Goal: Task Accomplishment & Management: Complete application form

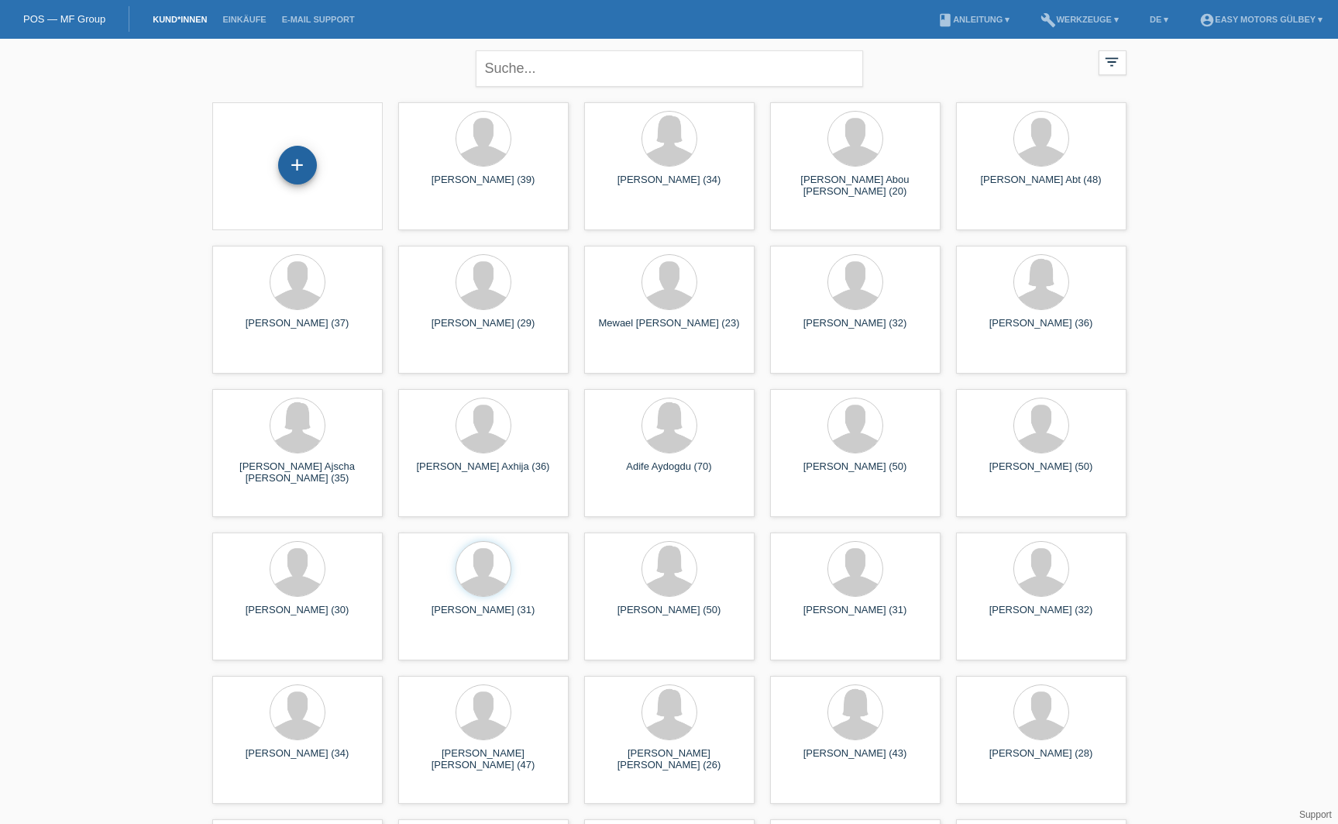
click at [294, 163] on div "+" at bounding box center [297, 165] width 37 height 26
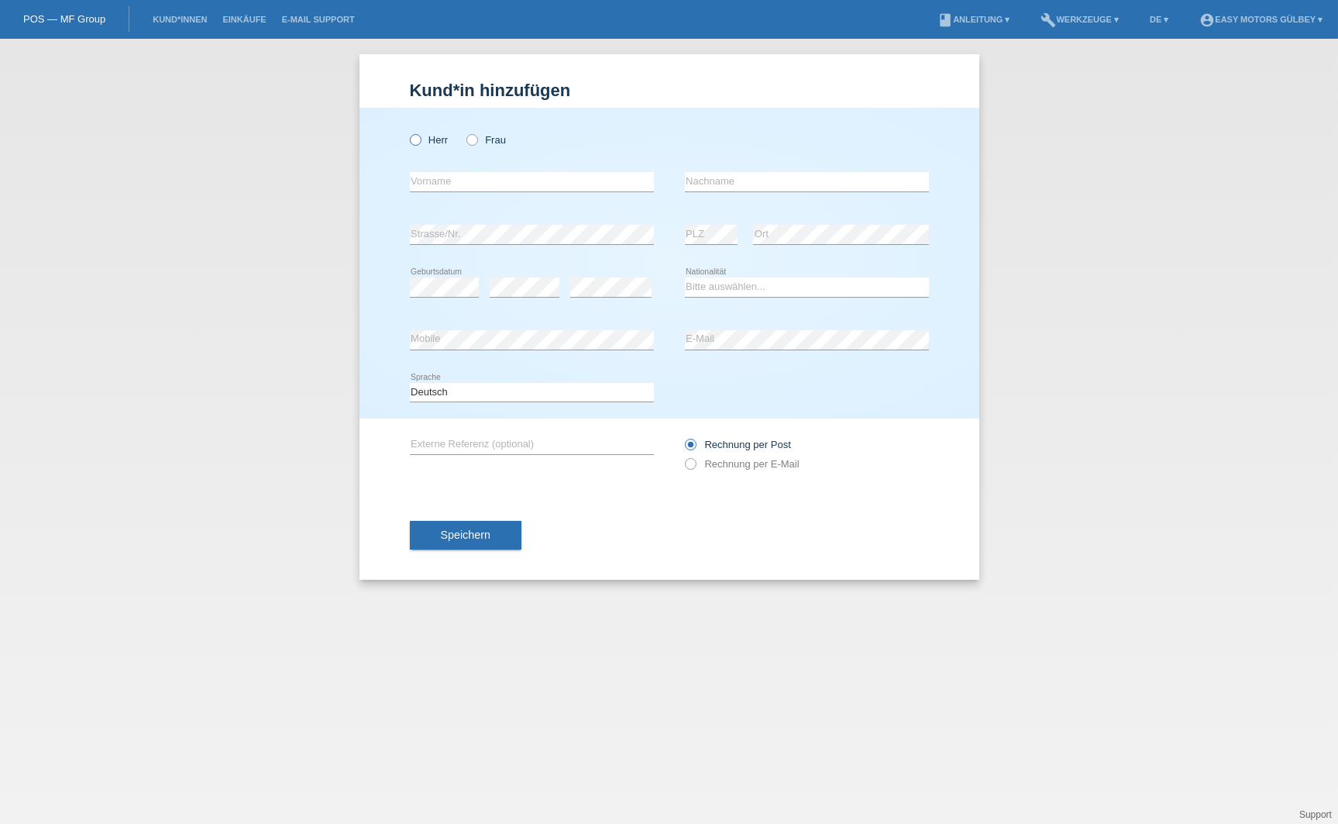
click at [407, 132] on icon at bounding box center [407, 132] width 0 height 0
click at [416, 136] on input "Herr" at bounding box center [415, 139] width 10 height 10
radio input "true"
type input "Bemnet"
type input "Teklebrhan"
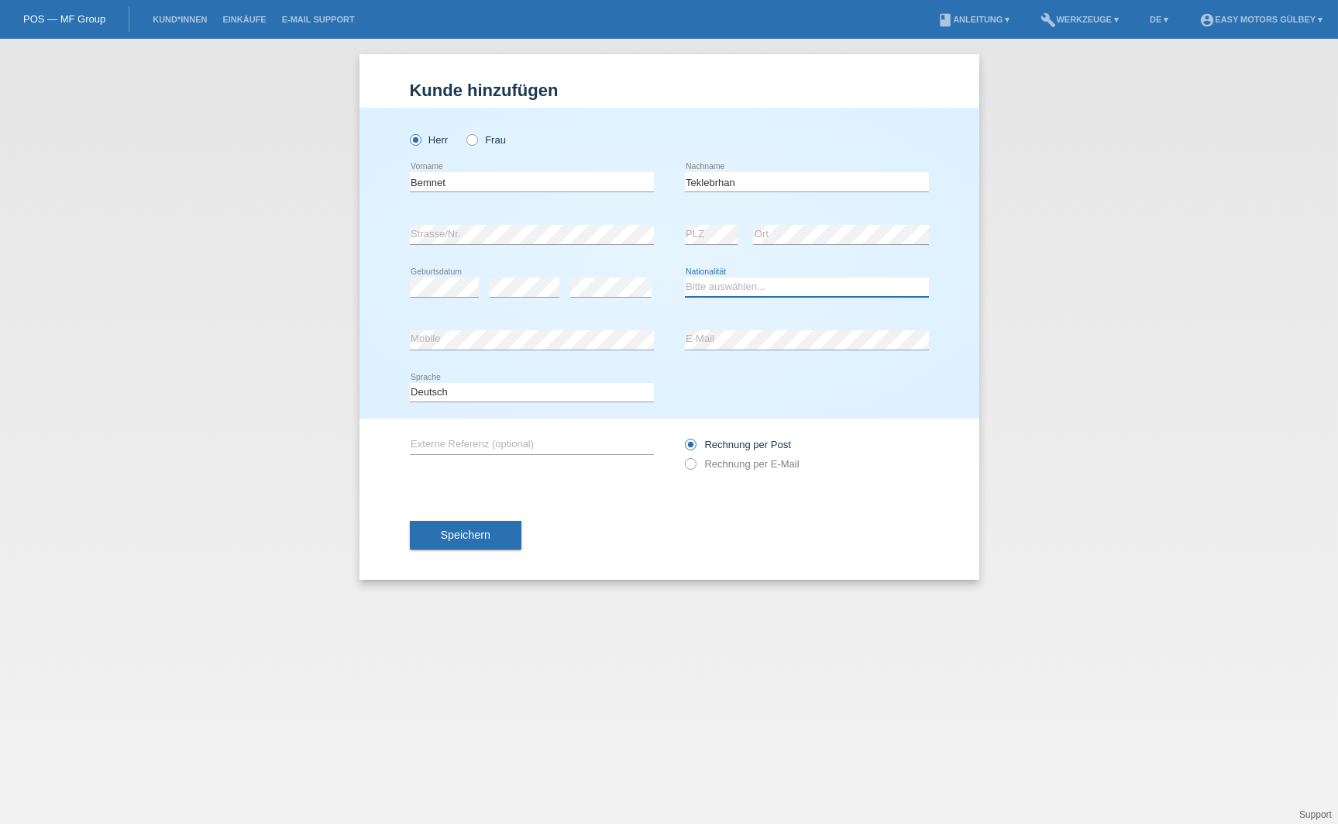
select select "ER"
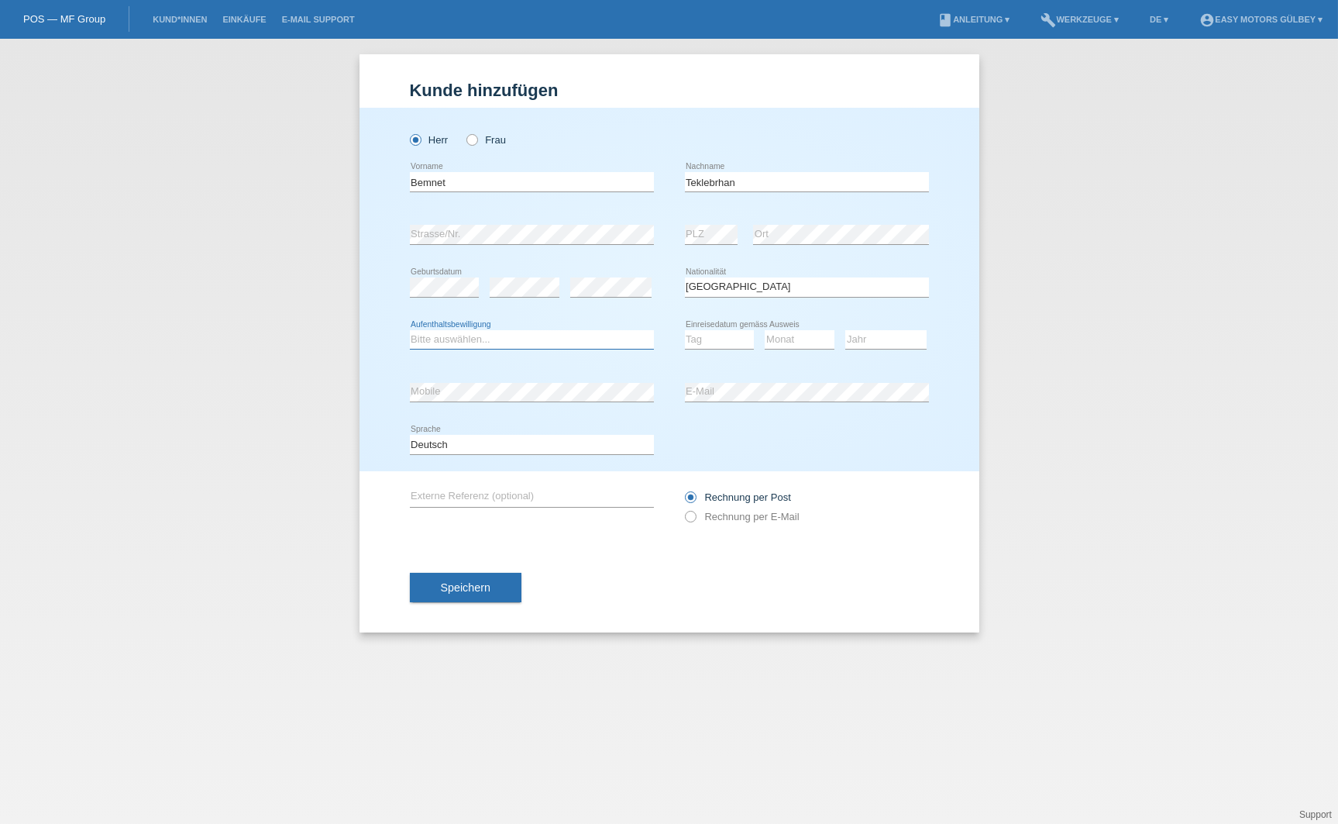
select select "B"
select select "22"
select select "08"
select select "2015"
click at [483, 593] on span "Speichern" at bounding box center [466, 587] width 50 height 12
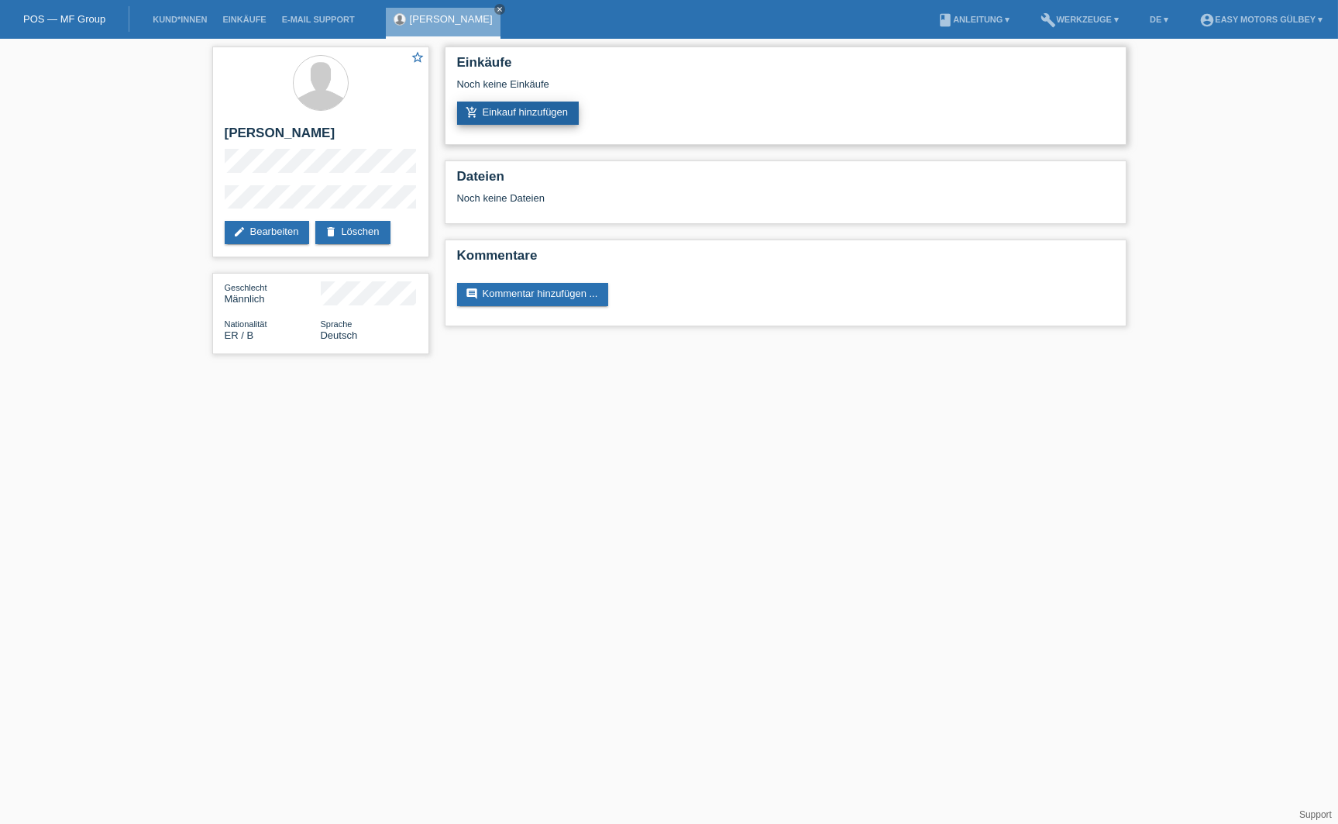
click at [511, 110] on link "add_shopping_cart Einkauf hinzufügen" at bounding box center [518, 113] width 122 height 23
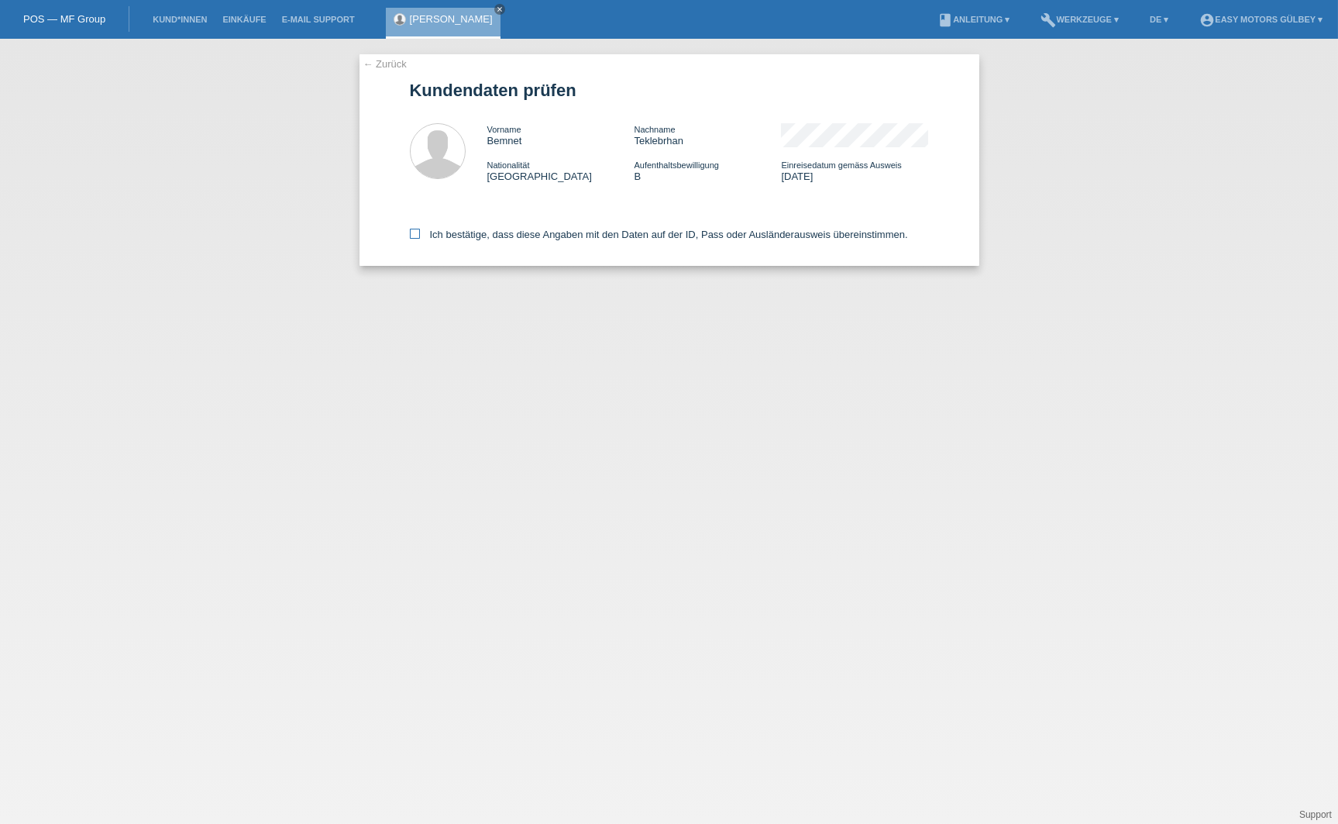
click at [414, 233] on icon at bounding box center [415, 234] width 10 height 10
click at [414, 233] on input "Ich bestätige, dass diese Angaben mit den Daten auf der ID, Pass oder Ausländer…" at bounding box center [415, 234] width 10 height 10
checkbox input "true"
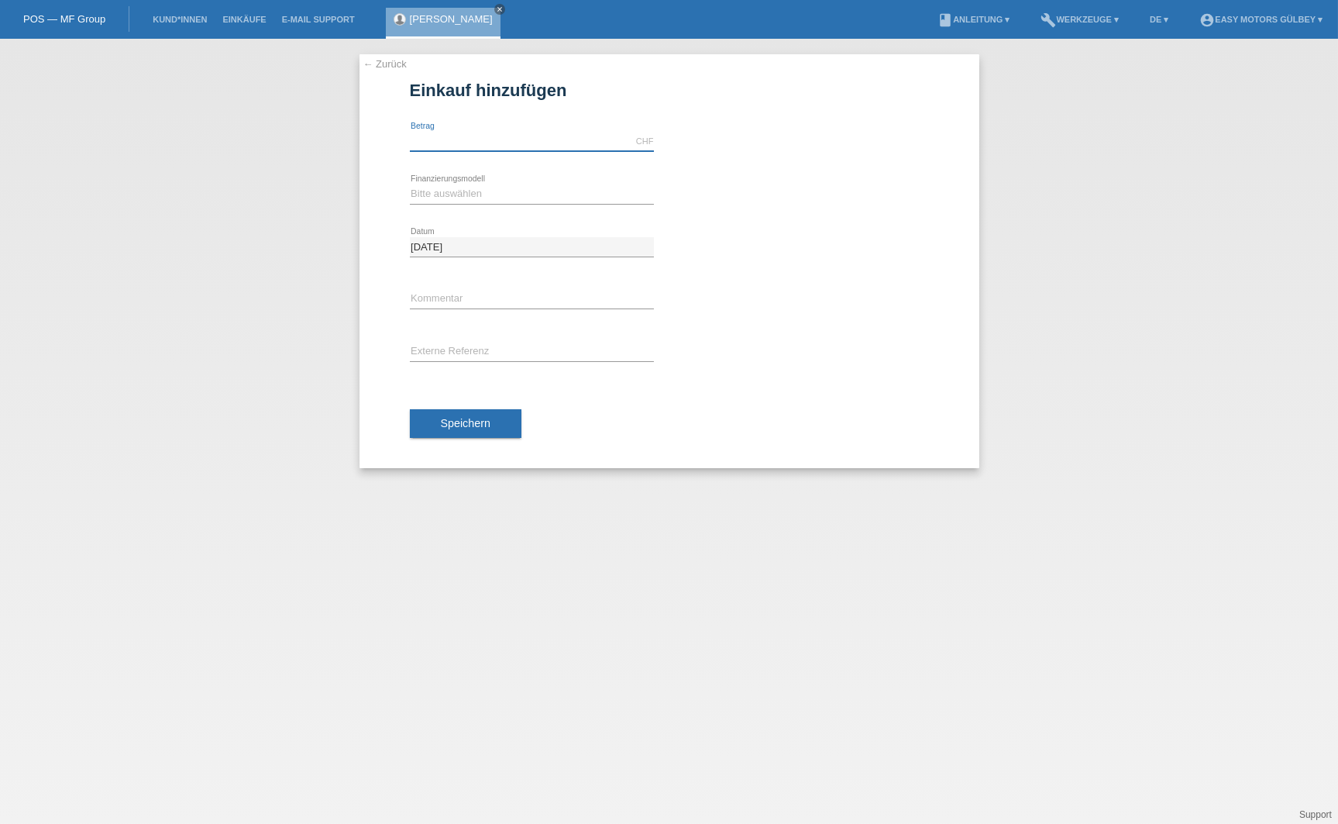
click at [448, 141] on input "text" at bounding box center [532, 141] width 244 height 19
type input "3000.00"
select select "10"
click at [470, 422] on span "Speichern" at bounding box center [466, 423] width 50 height 12
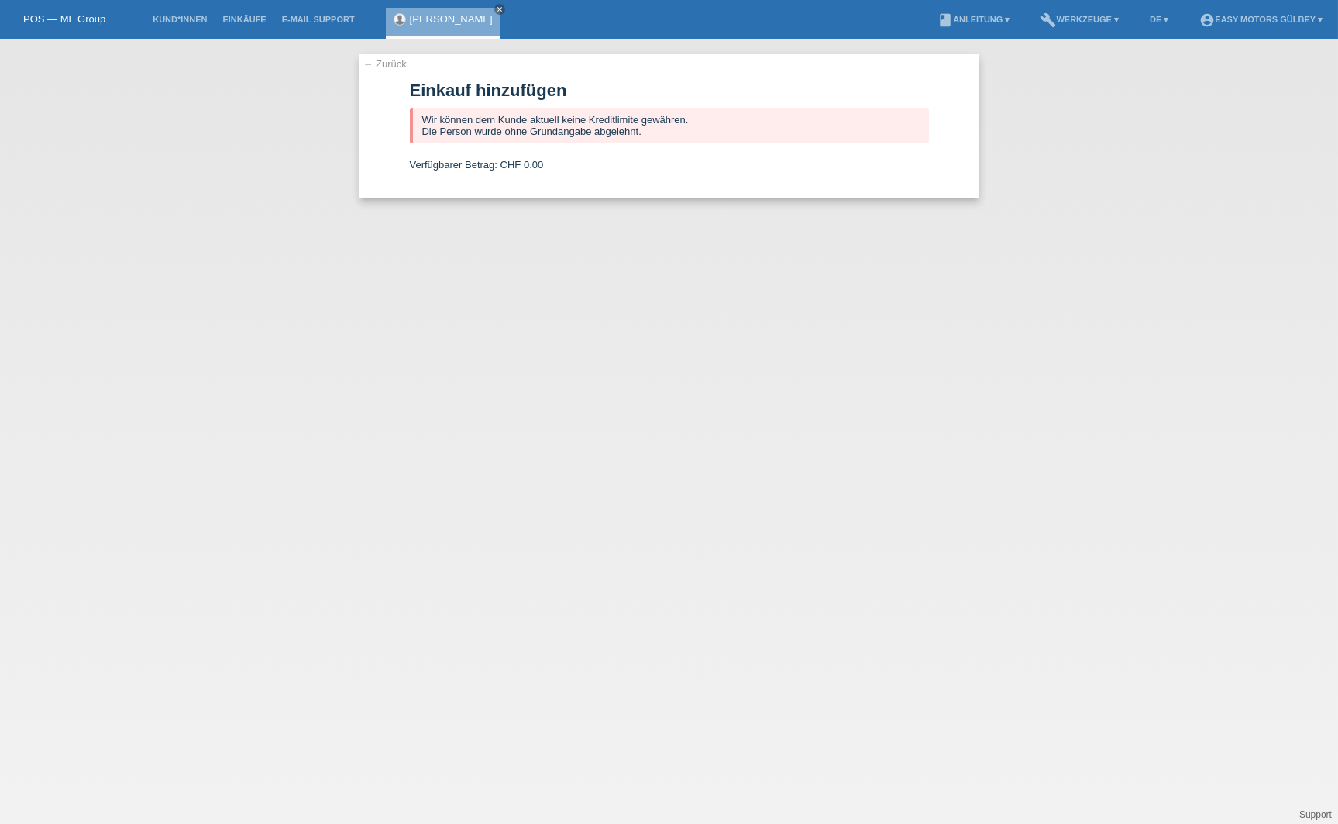
click at [377, 64] on link "← Zurück" at bounding box center [384, 64] width 43 height 12
